Goal: Communication & Community: Answer question/provide support

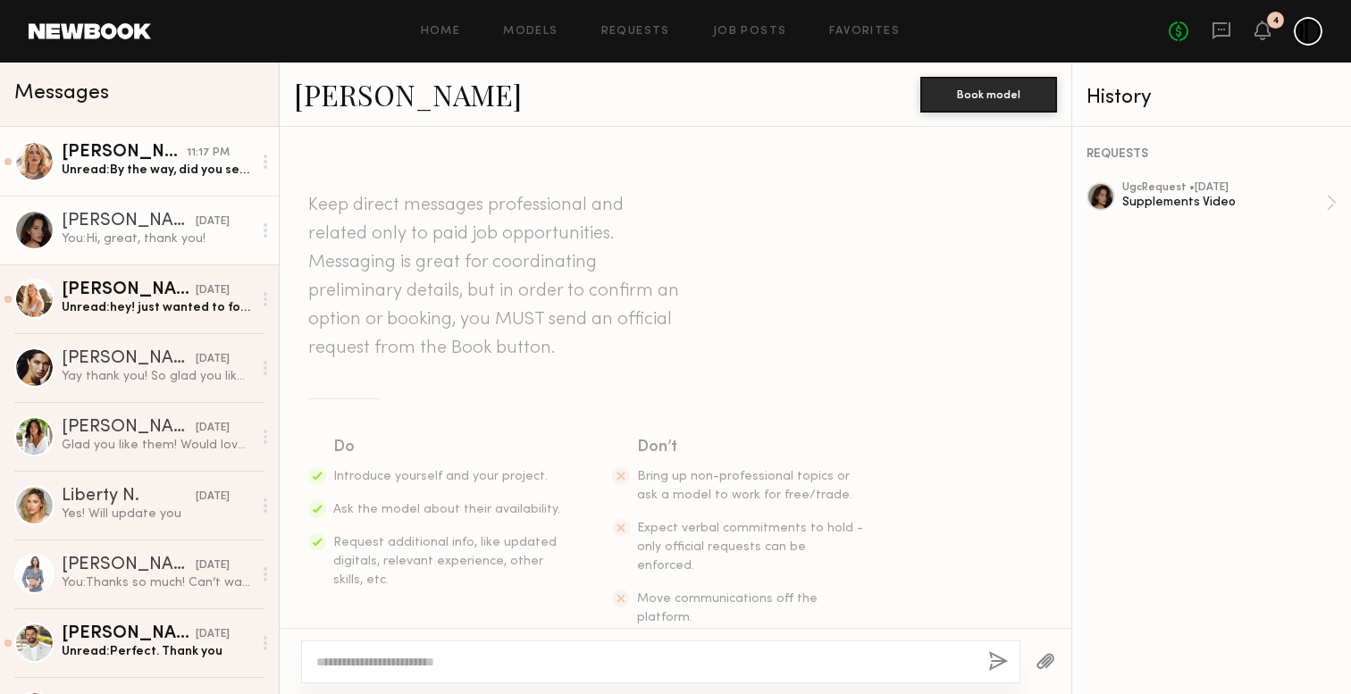
scroll to position [2600, 0]
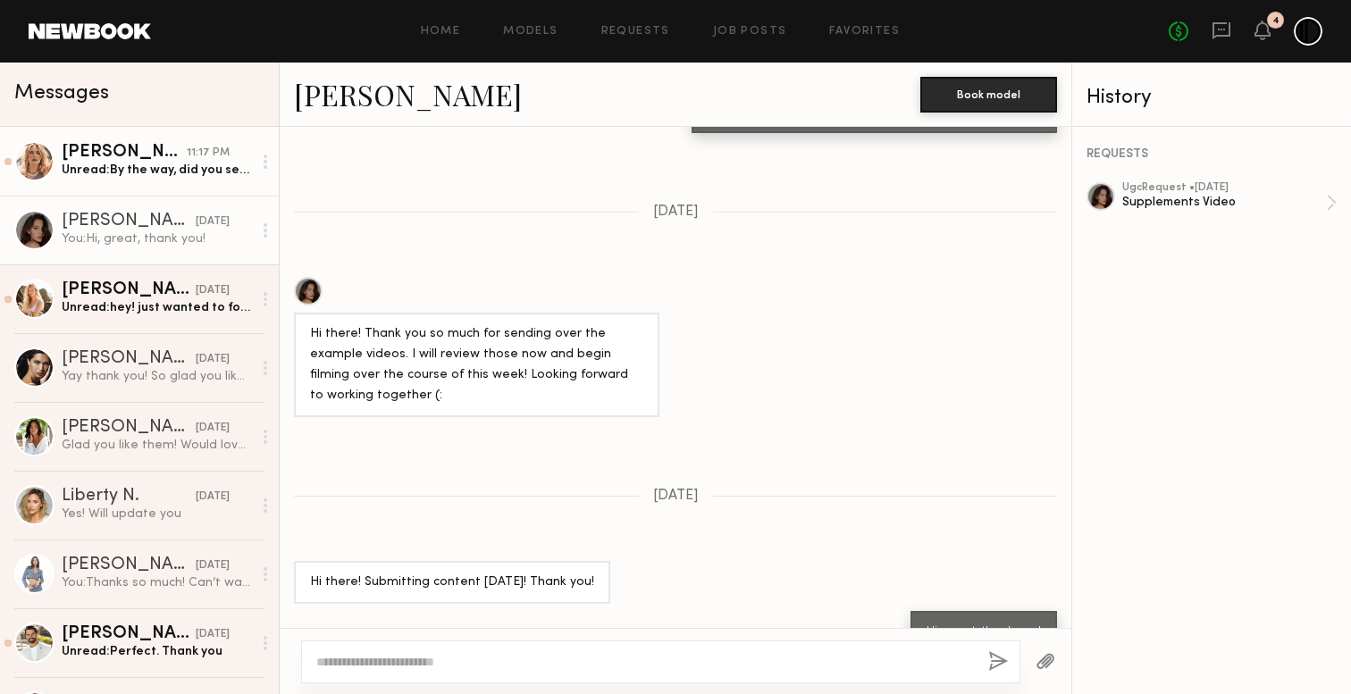
click at [125, 174] on div "Unread: By the way, did you see someone? I was asking me if I got a link as an …" at bounding box center [157, 170] width 190 height 17
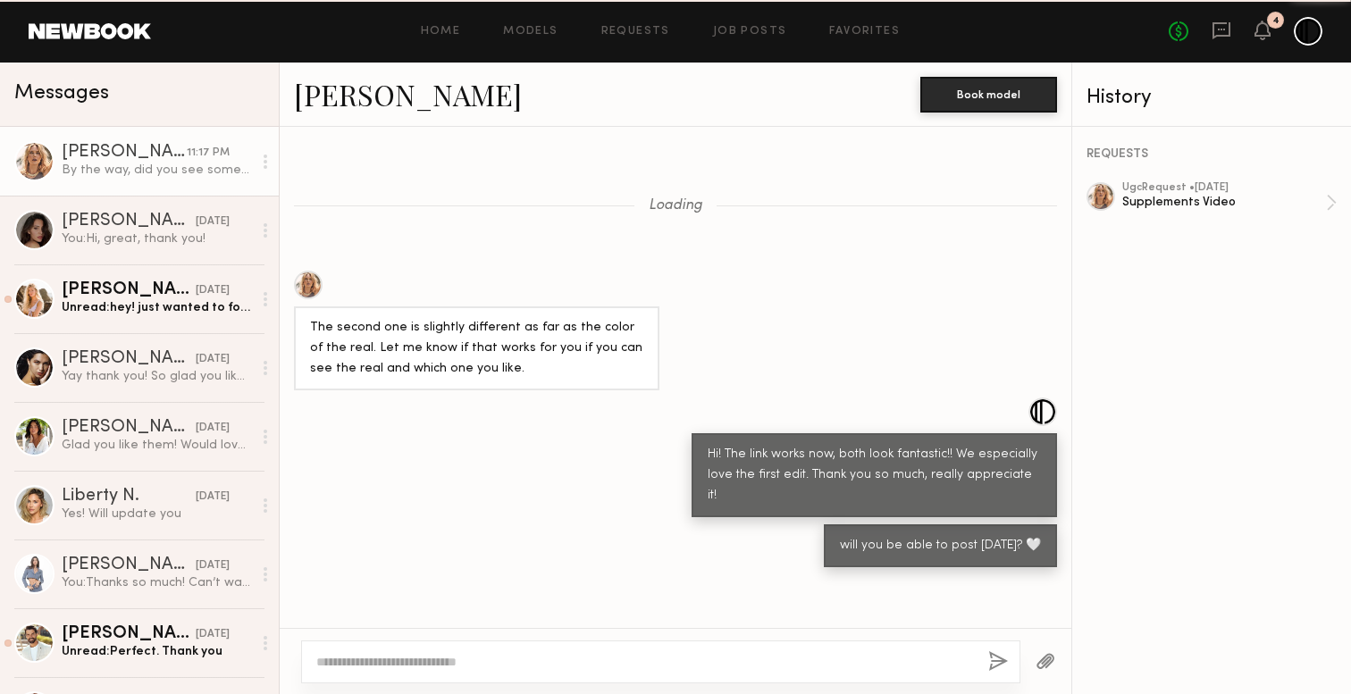
scroll to position [699, 0]
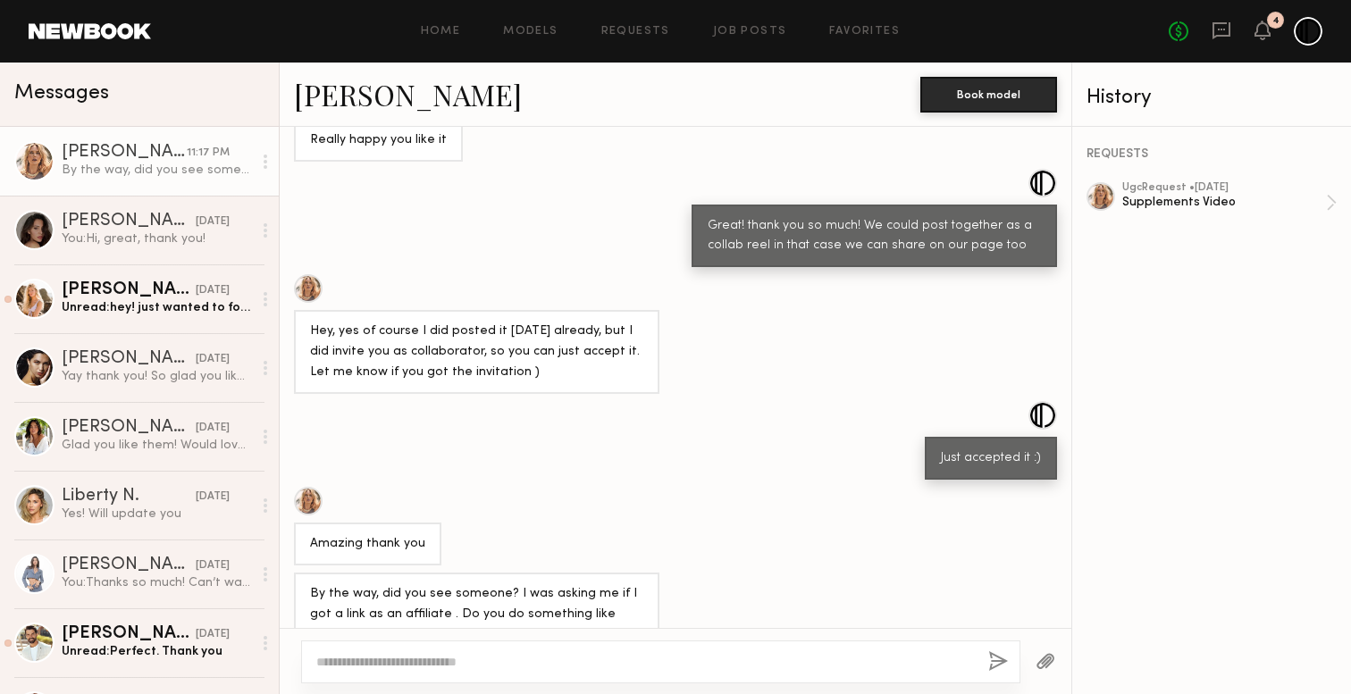
click at [471, 606] on div "By the way, did you see someone? I was asking me if I got a link as an affiliat…" at bounding box center [476, 615] width 365 height 84
click at [492, 659] on textarea at bounding box center [645, 662] width 658 height 18
type textarea "*"
paste textarea "**********"
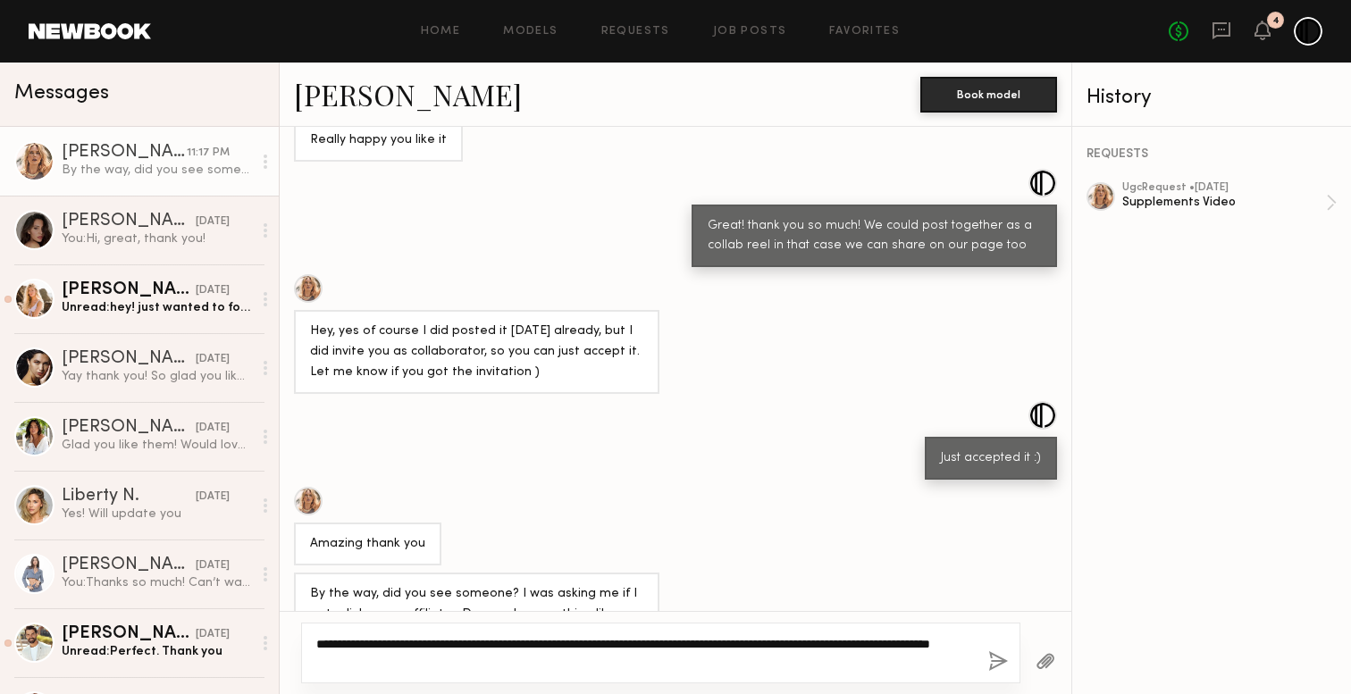
type textarea "**********"
click at [1000, 659] on button "button" at bounding box center [998, 662] width 20 height 22
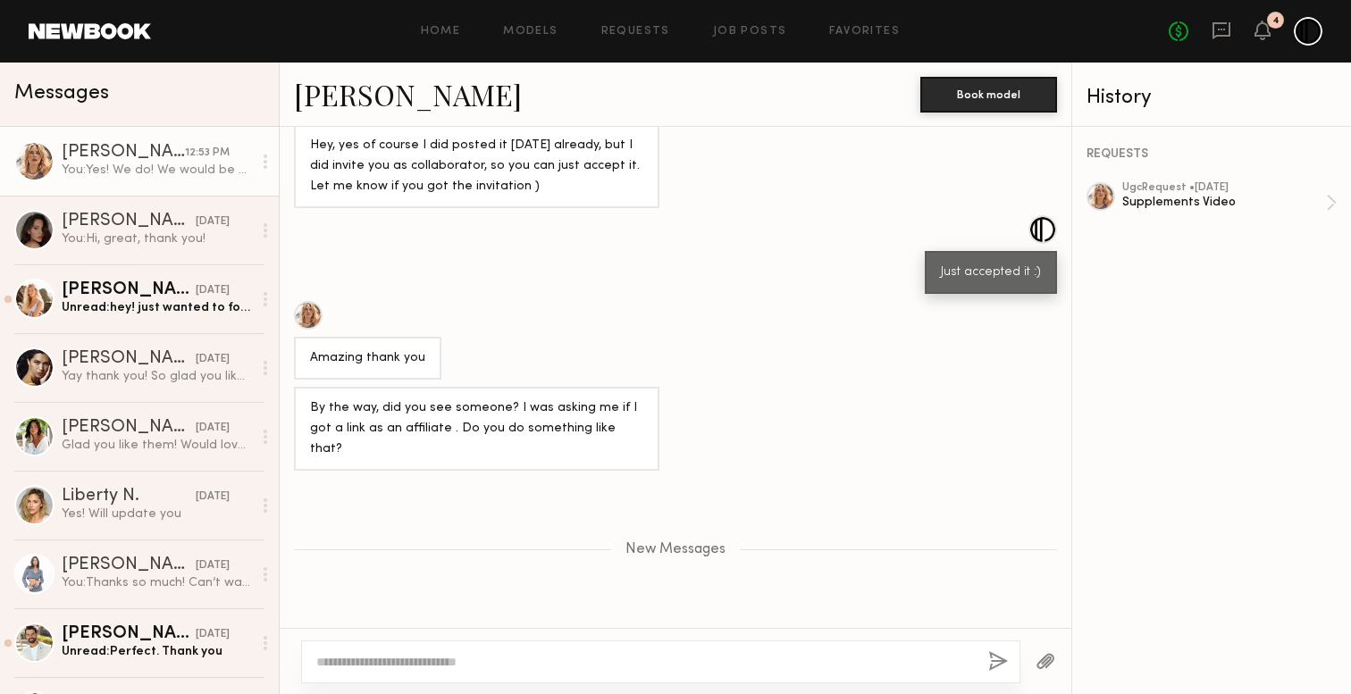
scroll to position [1061, 0]
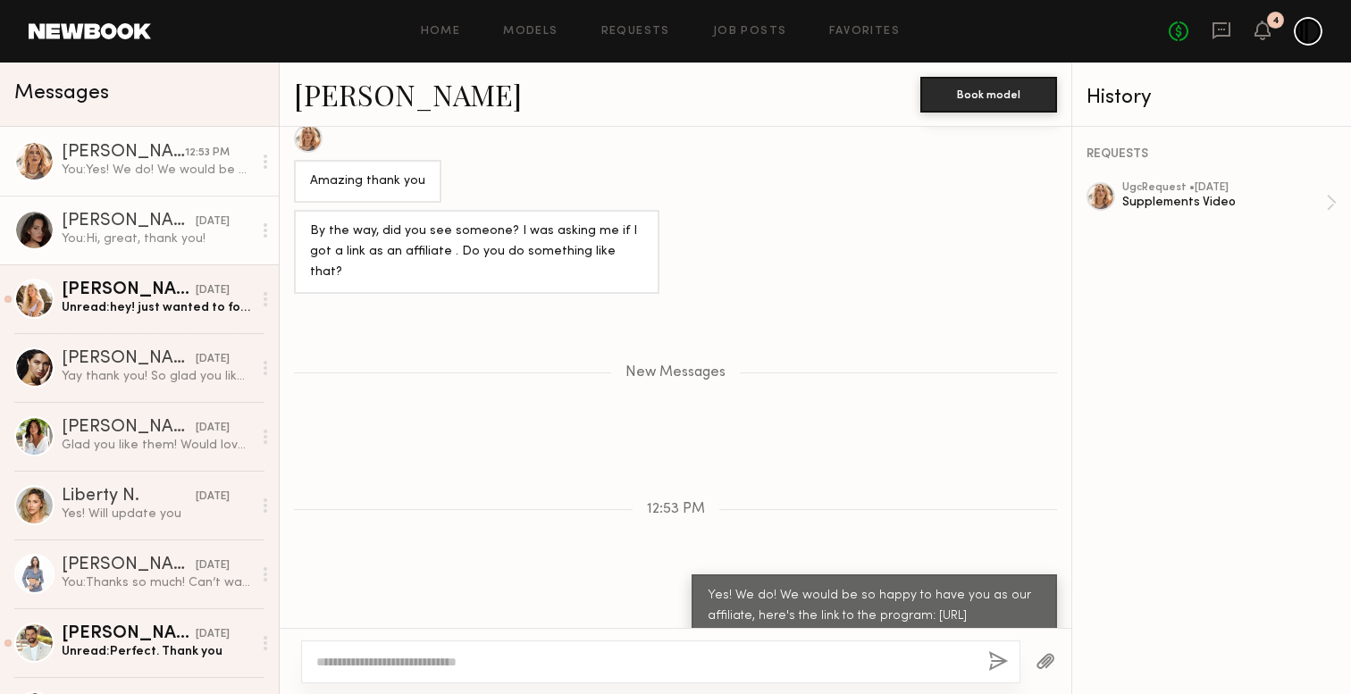
click at [156, 219] on div "Briane J." at bounding box center [129, 222] width 134 height 18
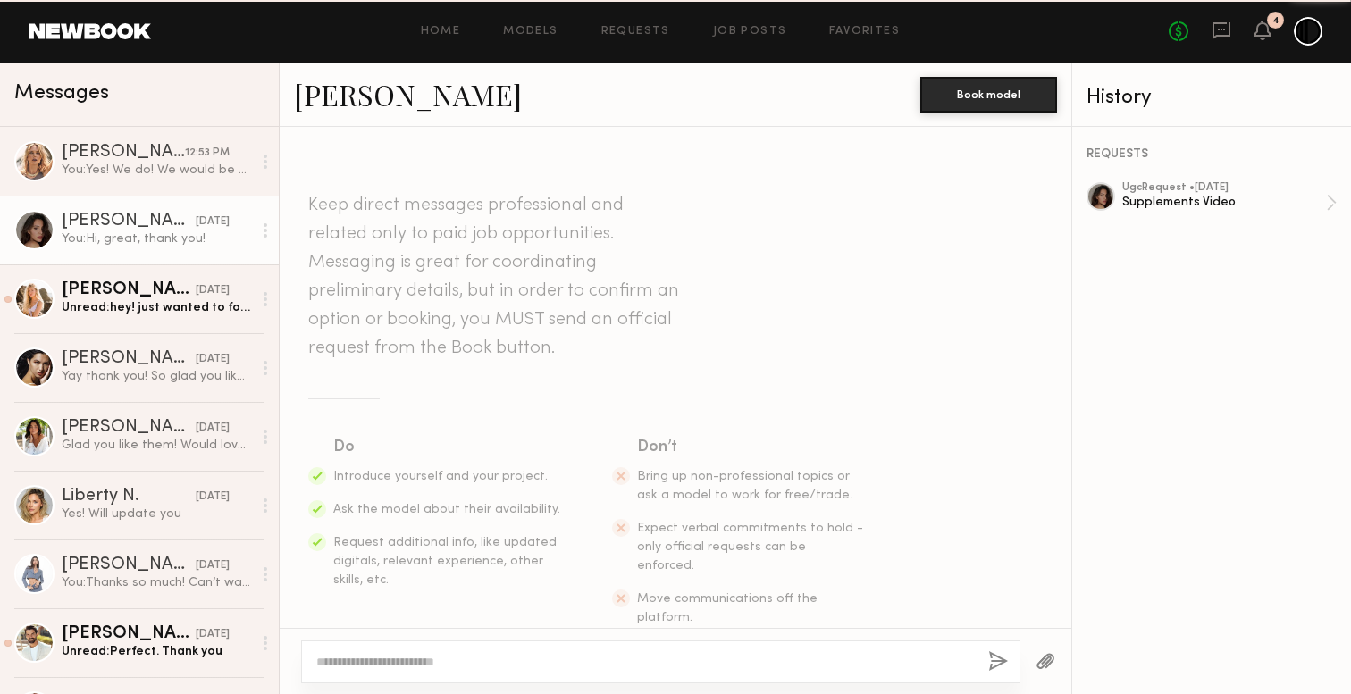
scroll to position [2600, 0]
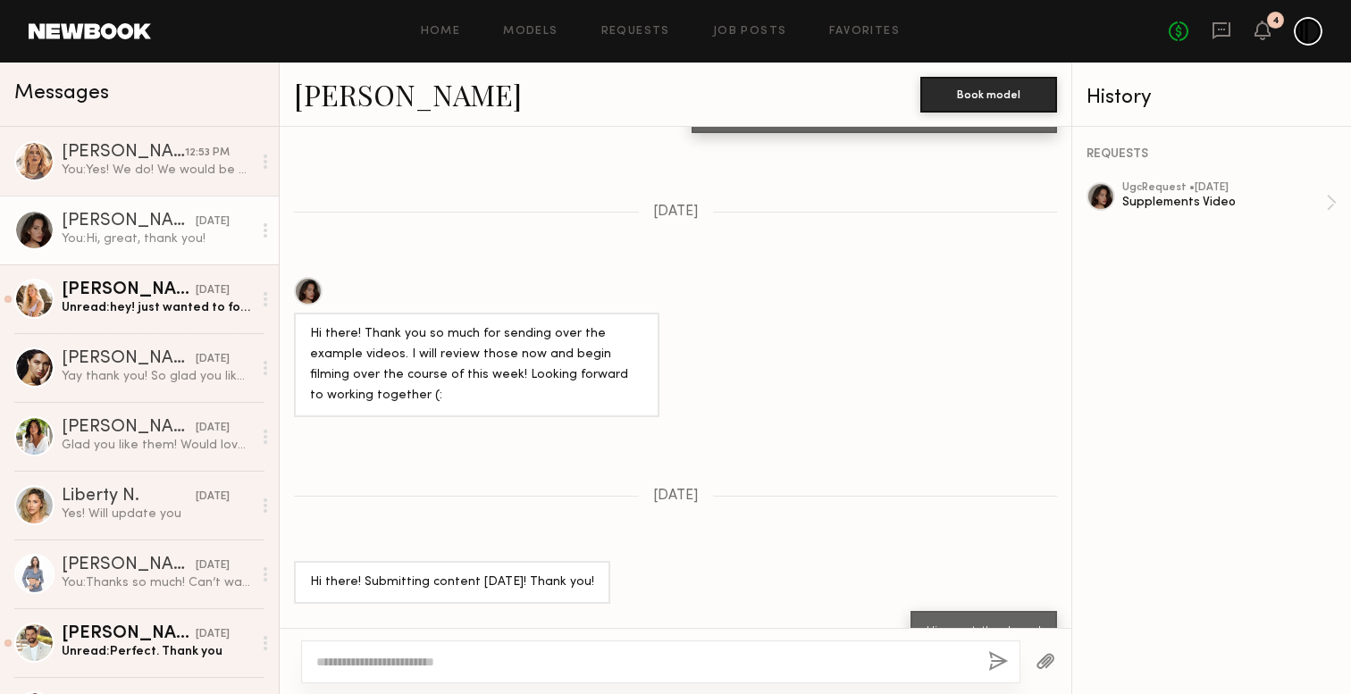
click at [1278, 180] on div "REQUESTS ugc Request • 08/29/2025 Supplements Video" at bounding box center [1211, 410] width 279 height 567
click at [1249, 197] on div "Supplements Video" at bounding box center [1224, 202] width 204 height 17
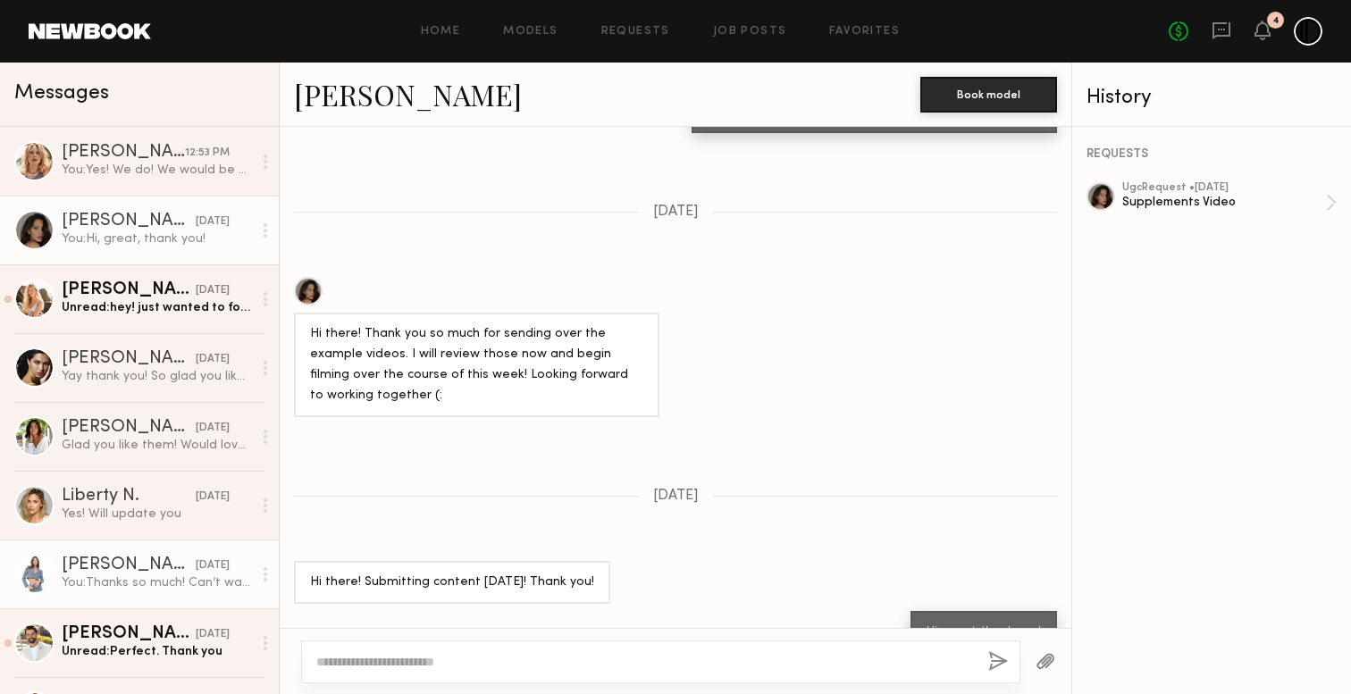
click at [130, 560] on div "Domenique B." at bounding box center [129, 566] width 134 height 18
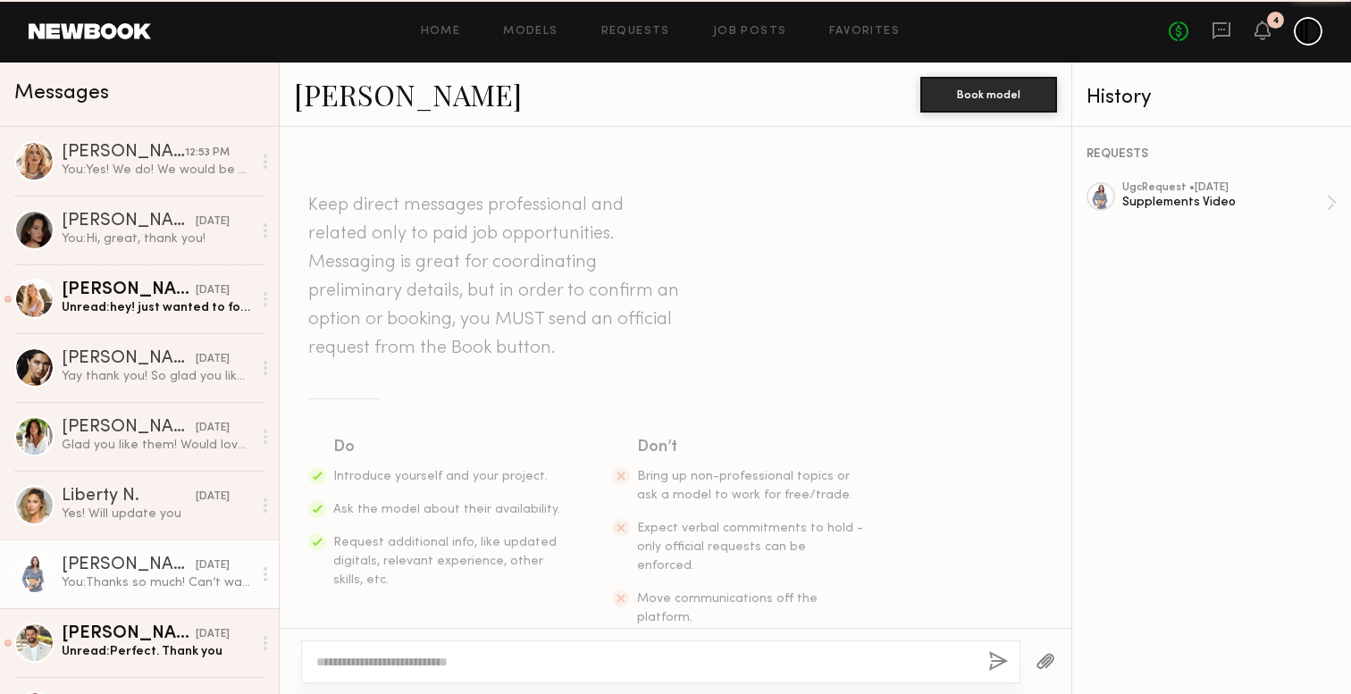
scroll to position [2154, 0]
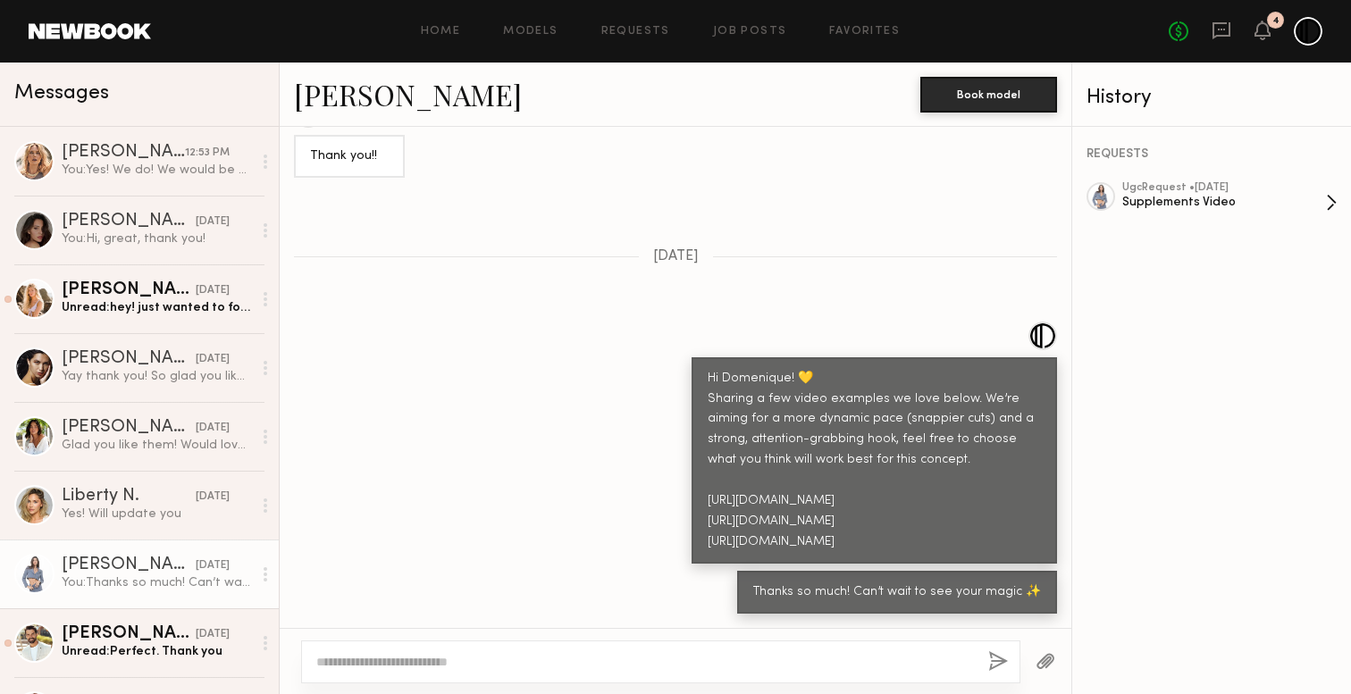
click at [1282, 187] on div "ugc Request • 08/29/2025" at bounding box center [1224, 188] width 204 height 12
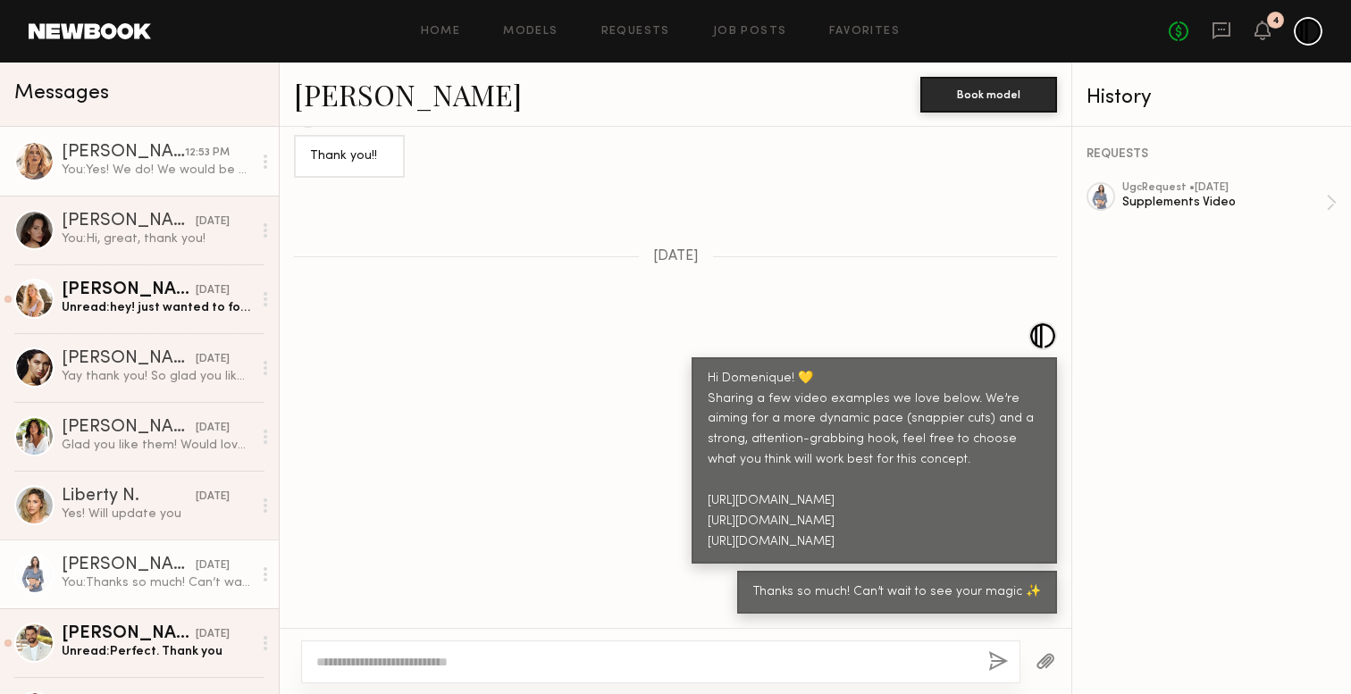
click at [19, 179] on link "Anastassija M. 12:53 PM You: Yes! We do! We would be so happy to have you as ou…" at bounding box center [139, 161] width 279 height 69
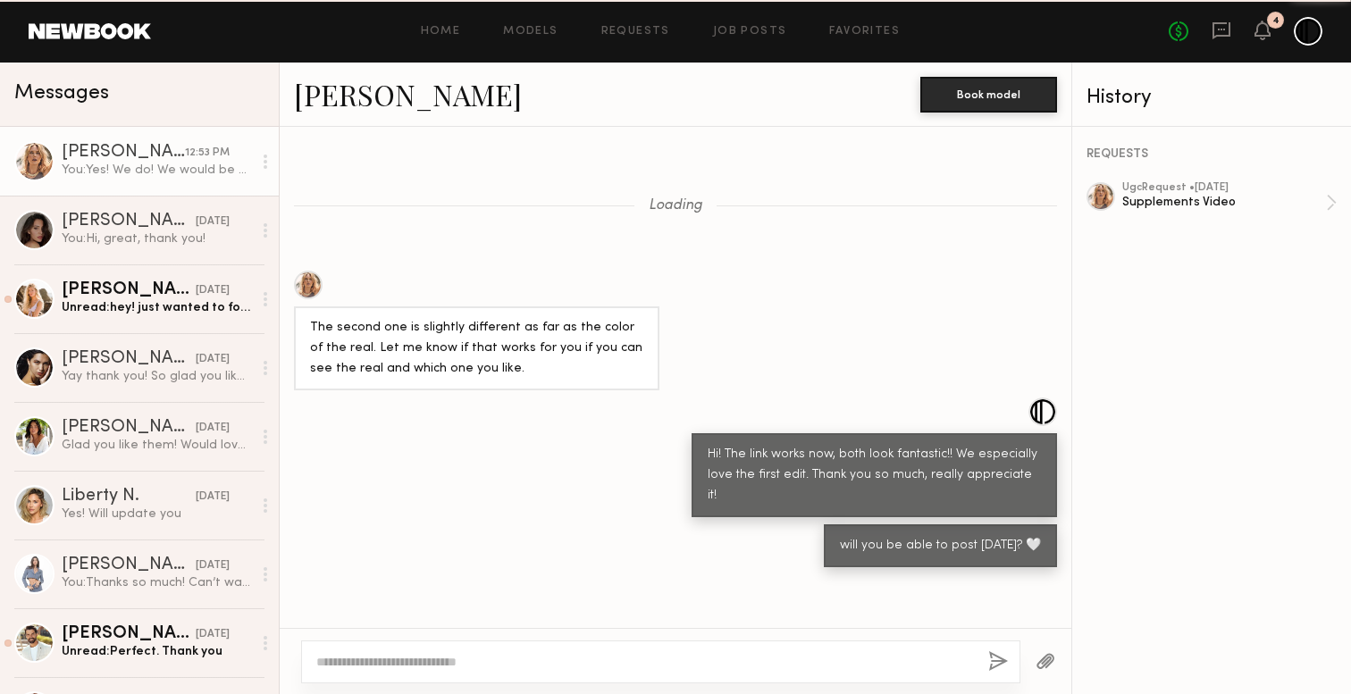
scroll to position [926, 0]
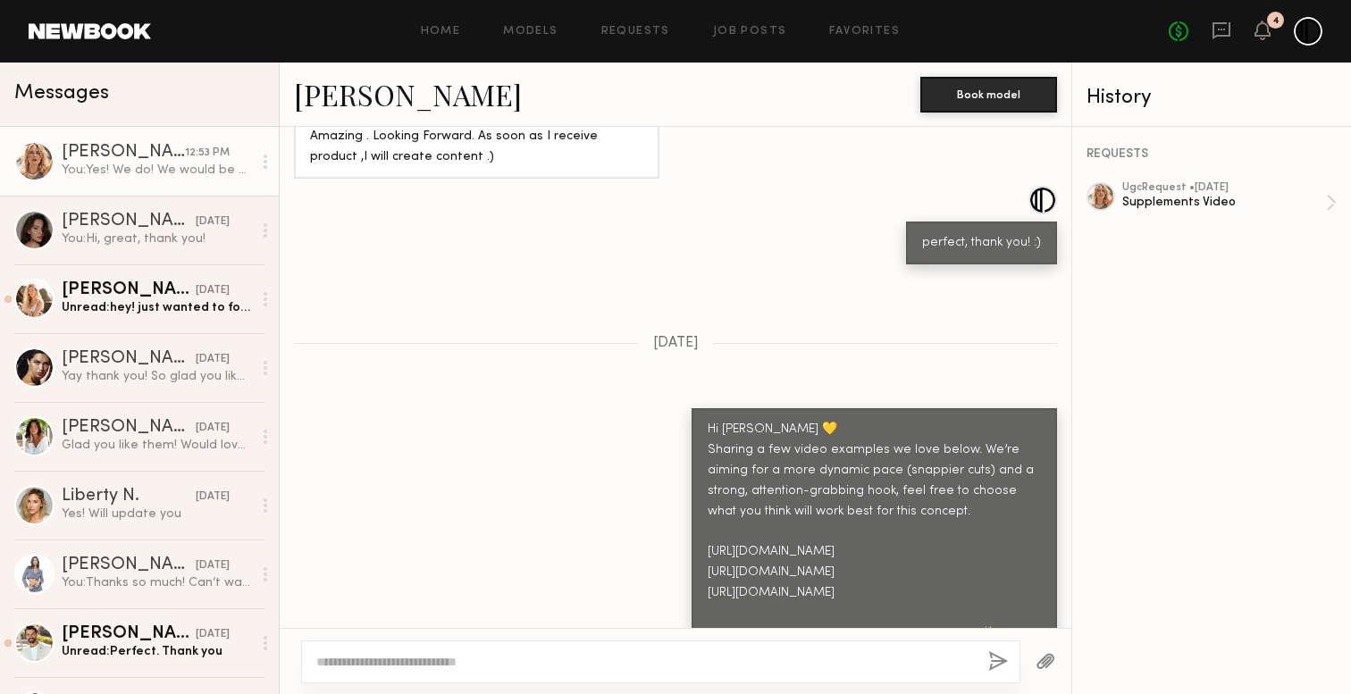
scroll to position [4016, 0]
